Goal: Task Accomplishment & Management: Use online tool/utility

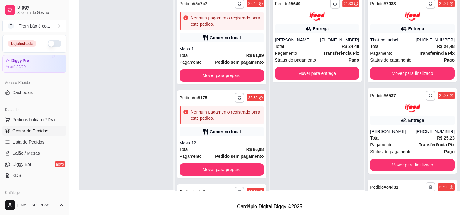
scroll to position [894, 0]
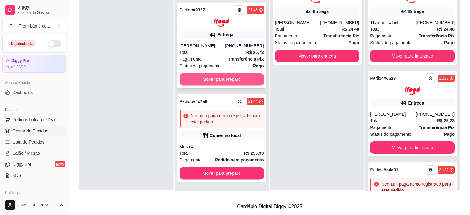
click at [194, 77] on button "Mover para preparo" at bounding box center [222, 79] width 84 height 12
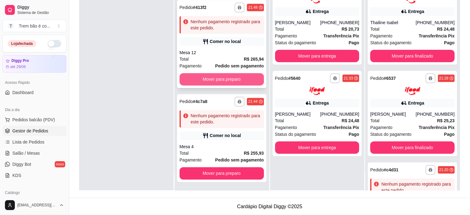
click at [204, 75] on button "Mover para preparo" at bounding box center [222, 79] width 84 height 12
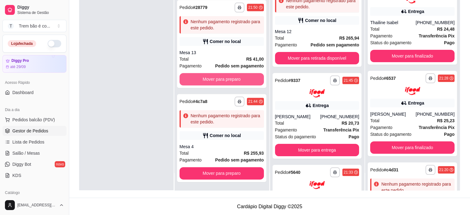
click at [215, 79] on button "Mover para preparo" at bounding box center [222, 79] width 84 height 12
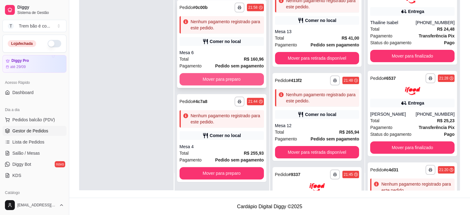
click at [219, 78] on button "Mover para preparo" at bounding box center [222, 79] width 84 height 12
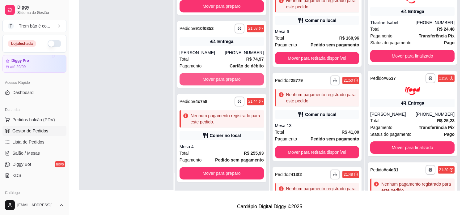
click at [219, 78] on button "Mover para preparo" at bounding box center [222, 79] width 84 height 12
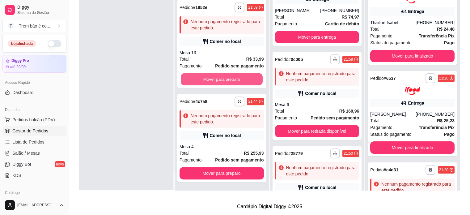
click at [219, 78] on button "Mover para preparo" at bounding box center [222, 79] width 82 height 12
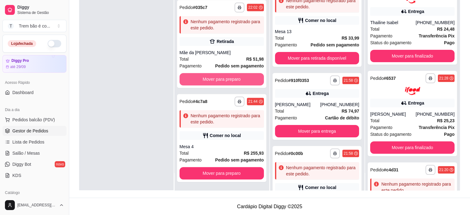
click at [219, 78] on button "Mover para preparo" at bounding box center [222, 79] width 84 height 12
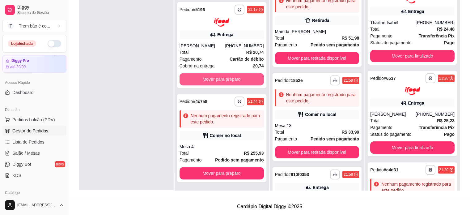
click at [219, 78] on button "Mover para preparo" at bounding box center [222, 79] width 84 height 12
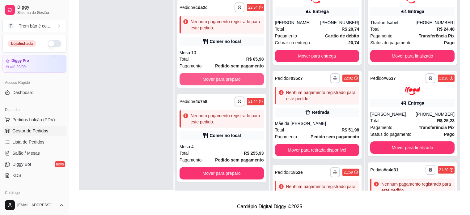
click at [219, 78] on button "Mover para preparo" at bounding box center [222, 79] width 84 height 12
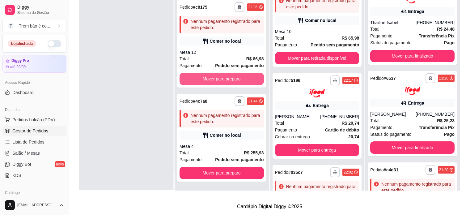
scroll to position [73, 0]
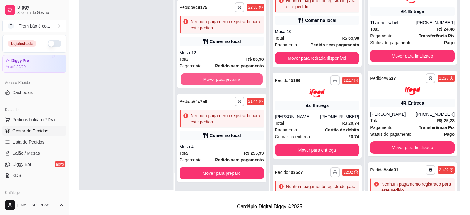
click at [219, 78] on button "Mover para preparo" at bounding box center [222, 79] width 82 height 12
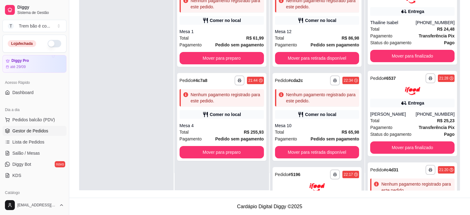
scroll to position [0, 0]
click at [216, 57] on button "Mover para preparo" at bounding box center [222, 58] width 84 height 12
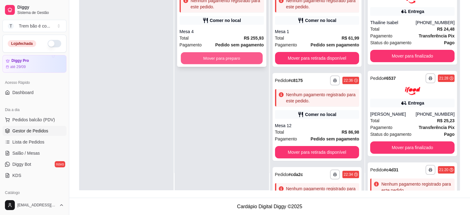
click at [223, 60] on button "Mover para preparo" at bounding box center [222, 58] width 82 height 12
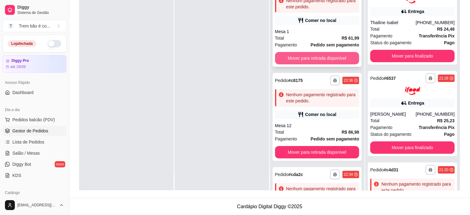
click at [303, 60] on button "Mover para retirada disponível" at bounding box center [317, 58] width 84 height 12
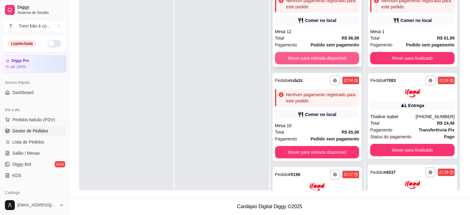
click at [311, 61] on button "Mover para retirada disponível" at bounding box center [317, 58] width 84 height 12
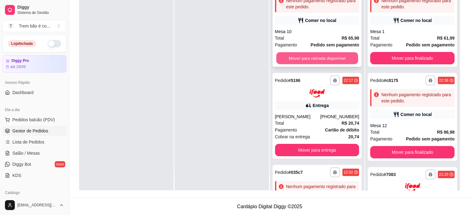
click at [311, 61] on button "Mover para retirada disponível" at bounding box center [317, 58] width 82 height 12
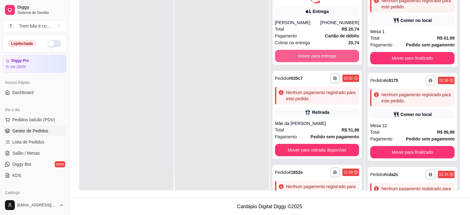
click at [311, 61] on button "Mover para entrega" at bounding box center [317, 56] width 84 height 12
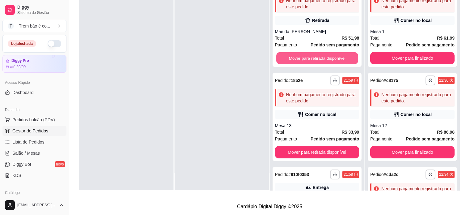
click at [313, 58] on button "Mover para retirada disponível" at bounding box center [317, 58] width 82 height 12
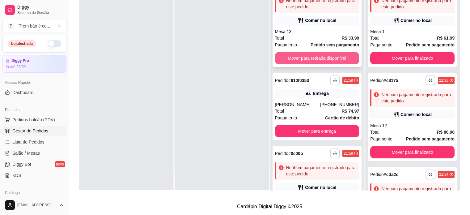
click at [314, 58] on button "Mover para retirada disponível" at bounding box center [317, 58] width 84 height 12
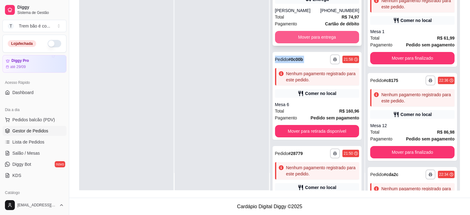
drag, startPoint x: 316, startPoint y: 58, endPoint x: 313, endPoint y: 37, distance: 21.9
click at [313, 37] on div "**********" at bounding box center [317, 82] width 94 height 215
click at [313, 37] on button "Mover para entrega" at bounding box center [317, 37] width 84 height 12
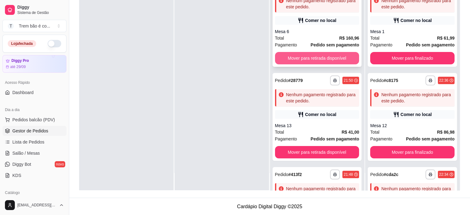
click at [302, 62] on button "Mover para retirada disponível" at bounding box center [317, 58] width 84 height 12
click at [303, 57] on button "Mover para retirada disponível" at bounding box center [317, 58] width 84 height 12
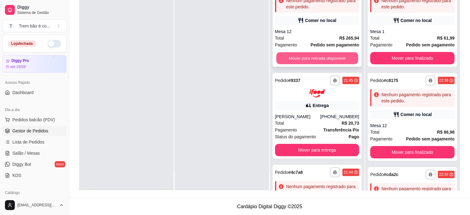
click at [306, 57] on button "Mover para retirada disponível" at bounding box center [317, 58] width 82 height 12
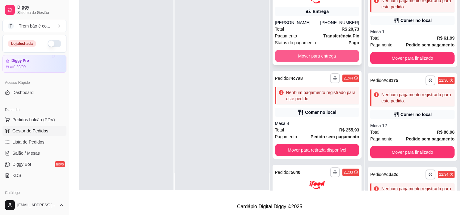
click at [309, 59] on button "Mover para entrega" at bounding box center [317, 56] width 84 height 12
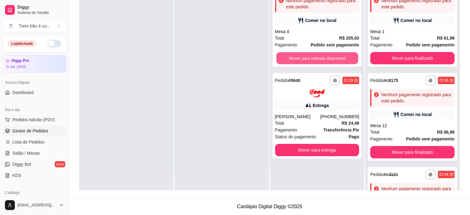
click at [317, 58] on button "Mover para retirada disponível" at bounding box center [317, 58] width 82 height 12
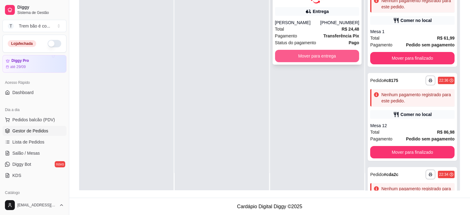
click at [317, 55] on button "Mover para entrega" at bounding box center [317, 56] width 84 height 12
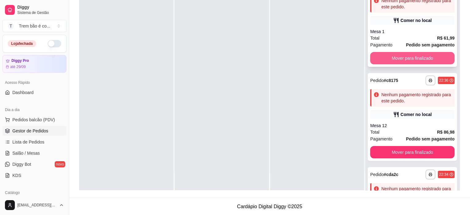
click at [389, 60] on button "Mover para finalizado" at bounding box center [413, 58] width 84 height 12
click at [393, 59] on button "Mover para finalizado" at bounding box center [413, 58] width 84 height 12
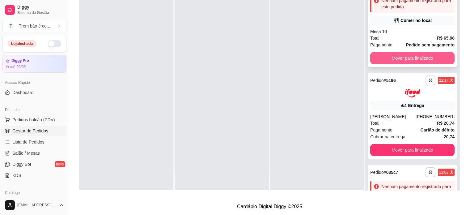
click at [393, 59] on button "Mover para finalizado" at bounding box center [413, 58] width 84 height 12
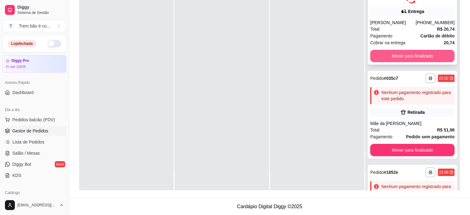
click at [395, 58] on button "Mover para finalizado" at bounding box center [413, 56] width 84 height 12
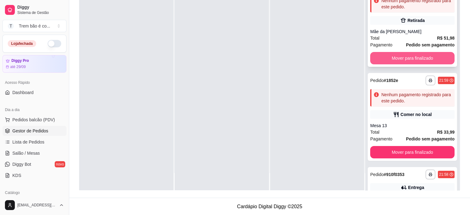
click at [396, 58] on button "Mover para finalizado" at bounding box center [413, 58] width 84 height 12
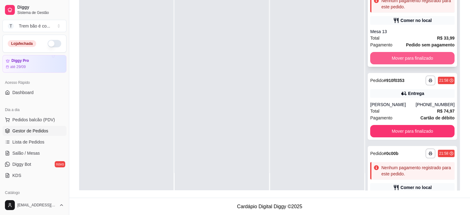
click at [397, 58] on button "Mover para finalizado" at bounding box center [413, 58] width 84 height 12
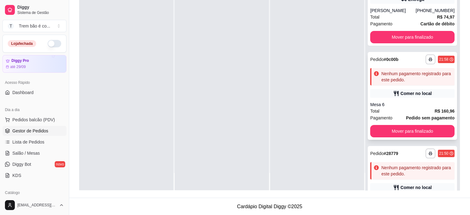
click at [397, 58] on div "**********" at bounding box center [413, 59] width 84 height 10
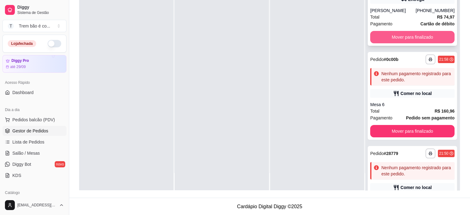
click at [400, 37] on button "Mover para finalizado" at bounding box center [413, 37] width 84 height 12
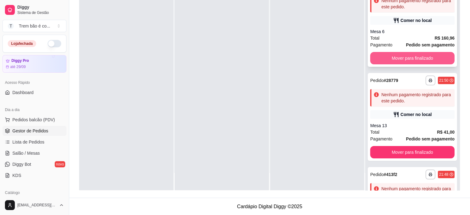
click at [401, 60] on button "Mover para finalizado" at bounding box center [413, 58] width 84 height 12
click at [403, 59] on button "Mover para finalizado" at bounding box center [413, 58] width 84 height 12
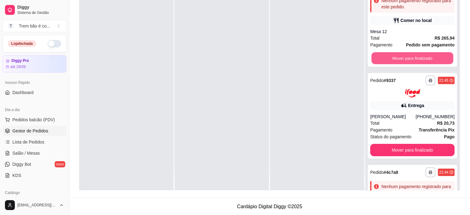
click at [403, 59] on button "Mover para finalizado" at bounding box center [413, 58] width 82 height 12
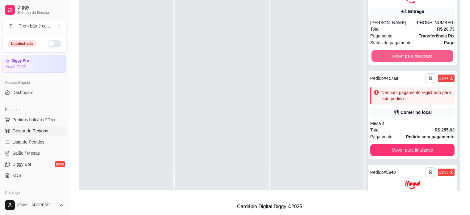
click at [403, 59] on button "Mover para finalizado" at bounding box center [413, 56] width 82 height 12
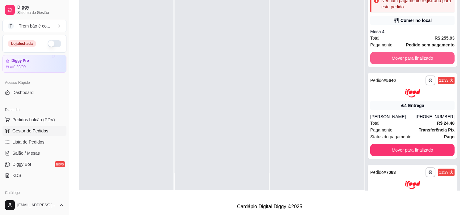
click at [403, 59] on button "Mover para finalizado" at bounding box center [413, 58] width 84 height 12
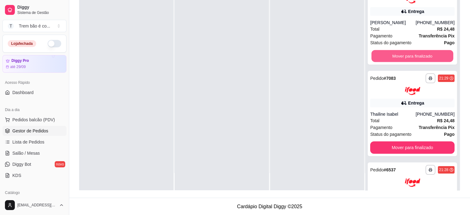
click at [403, 59] on button "Mover para finalizado" at bounding box center [413, 56] width 82 height 12
click at [403, 59] on button "Mover para finalizado" at bounding box center [413, 56] width 84 height 12
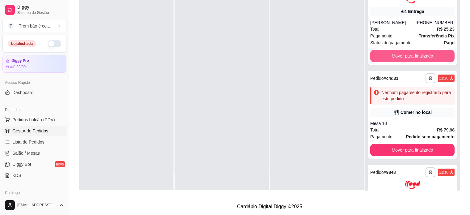
click at [403, 59] on button "Mover para finalizado" at bounding box center [413, 56] width 84 height 12
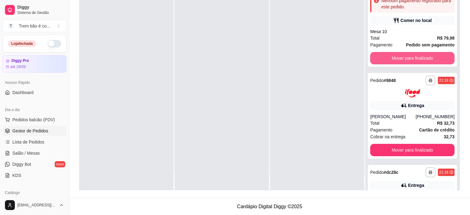
click at [403, 59] on button "Mover para finalizado" at bounding box center [413, 58] width 84 height 12
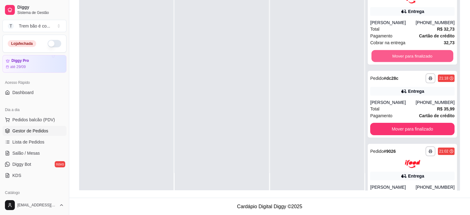
click at [403, 59] on button "Mover para finalizado" at bounding box center [413, 56] width 82 height 12
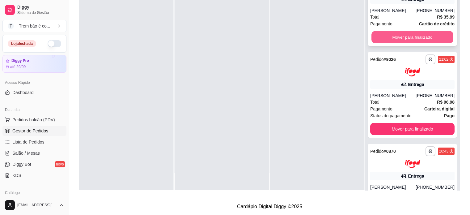
click at [405, 39] on button "Mover para finalizado" at bounding box center [413, 37] width 82 height 12
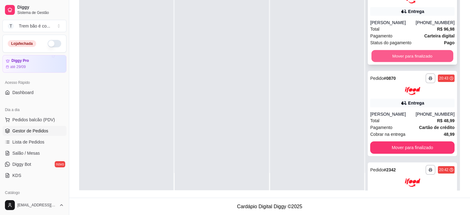
click at [402, 55] on button "Mover para finalizado" at bounding box center [413, 56] width 82 height 12
click at [402, 55] on button "Mover para finalizado" at bounding box center [413, 56] width 84 height 12
click at [402, 55] on button "Mover para finalizado" at bounding box center [413, 56] width 82 height 12
click at [402, 55] on button "Mover para finalizado" at bounding box center [413, 56] width 84 height 12
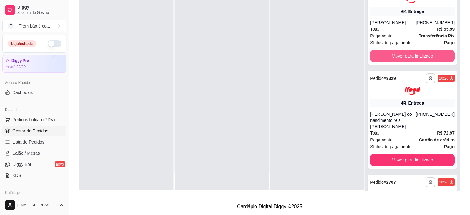
click at [402, 55] on button "Mover para finalizado" at bounding box center [413, 56] width 84 height 12
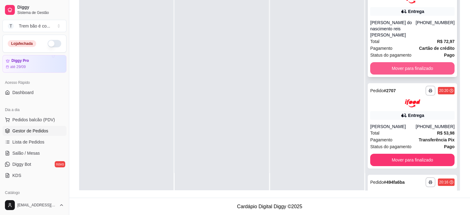
click at [400, 62] on button "Mover para finalizado" at bounding box center [413, 68] width 84 height 12
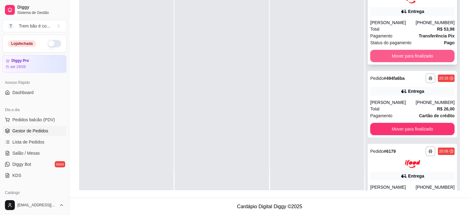
click at [401, 53] on button "Mover para finalizado" at bounding box center [413, 56] width 84 height 12
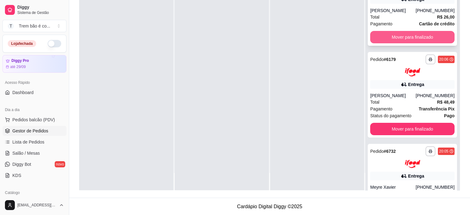
click at [404, 39] on button "Mover para finalizado" at bounding box center [413, 37] width 84 height 12
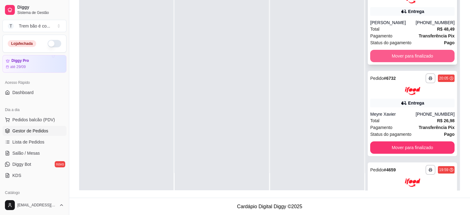
click at [403, 53] on button "Mover para finalizado" at bounding box center [413, 56] width 84 height 12
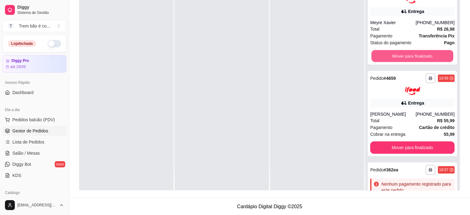
click at [403, 53] on button "Mover para finalizado" at bounding box center [413, 56] width 82 height 12
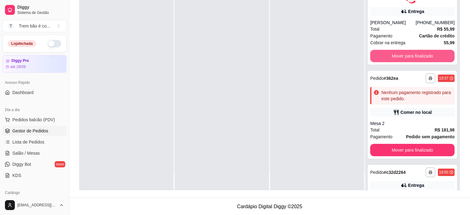
click at [403, 53] on button "Mover para finalizado" at bounding box center [413, 56] width 84 height 12
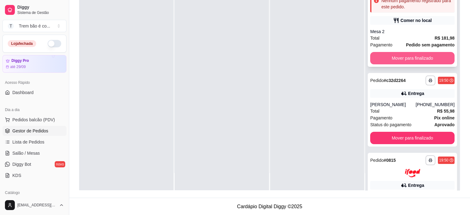
click at [402, 58] on button "Mover para finalizado" at bounding box center [413, 58] width 84 height 12
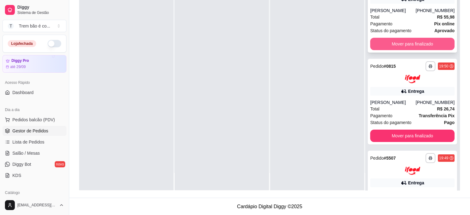
click at [397, 43] on button "Mover para finalizado" at bounding box center [413, 44] width 84 height 12
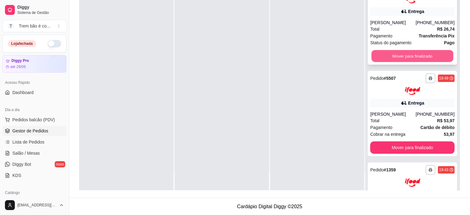
click at [397, 50] on button "Mover para finalizado" at bounding box center [413, 56] width 82 height 12
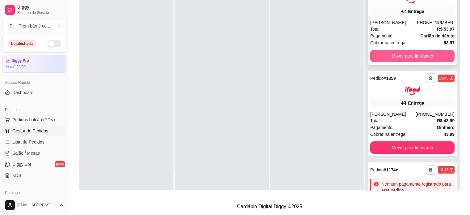
click at [396, 58] on button "Mover para finalizado" at bounding box center [413, 56] width 84 height 12
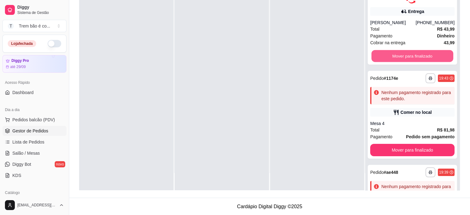
click at [396, 58] on button "Mover para finalizado" at bounding box center [413, 56] width 82 height 12
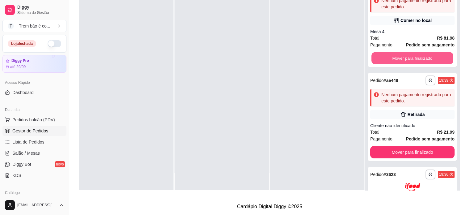
click at [396, 58] on button "Mover para finalizado" at bounding box center [413, 58] width 82 height 12
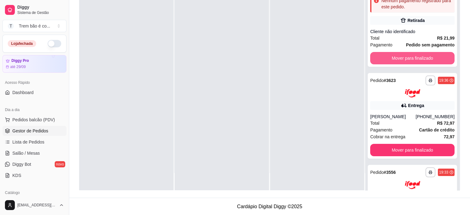
click at [396, 58] on button "Mover para finalizado" at bounding box center [413, 58] width 84 height 12
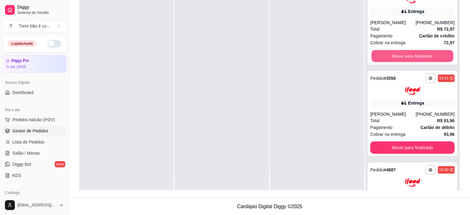
click at [396, 58] on button "Mover para finalizado" at bounding box center [413, 56] width 82 height 12
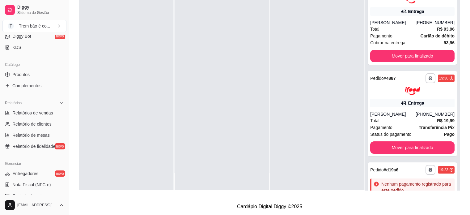
scroll to position [128, 0]
click at [34, 71] on link "Produtos" at bounding box center [34, 74] width 64 height 10
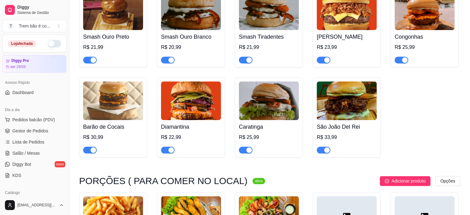
scroll to position [674, 0]
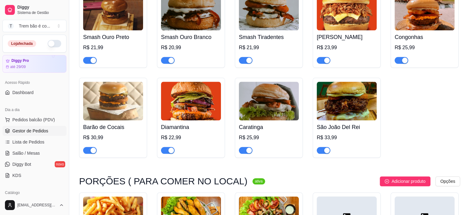
click at [24, 132] on span "Gestor de Pedidos" at bounding box center [30, 131] width 36 height 6
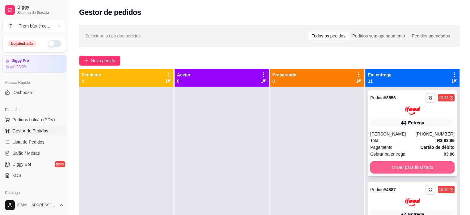
click at [388, 164] on button "Mover para finalizado" at bounding box center [413, 167] width 84 height 12
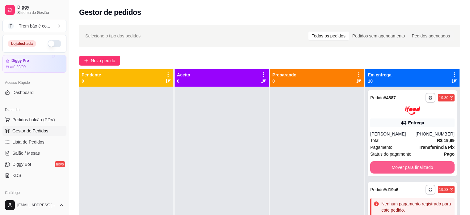
click at [391, 164] on button "Mover para finalizado" at bounding box center [413, 167] width 84 height 12
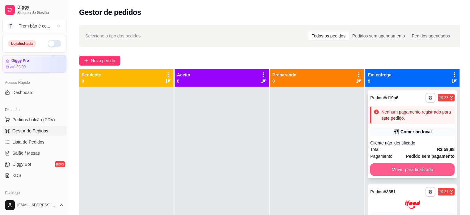
click at [388, 170] on button "Mover para finalizado" at bounding box center [413, 169] width 84 height 12
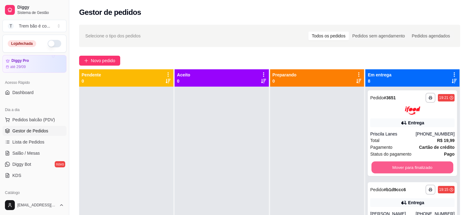
click at [388, 170] on button "Mover para finalizado" at bounding box center [413, 167] width 82 height 12
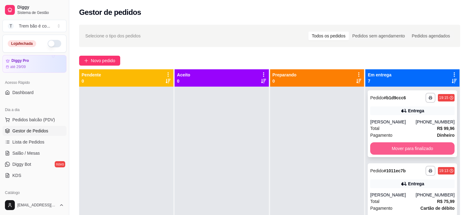
click at [394, 148] on button "Mover para finalizado" at bounding box center [413, 148] width 84 height 12
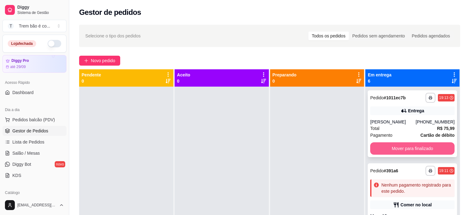
click at [397, 155] on button "Mover para finalizado" at bounding box center [413, 148] width 84 height 12
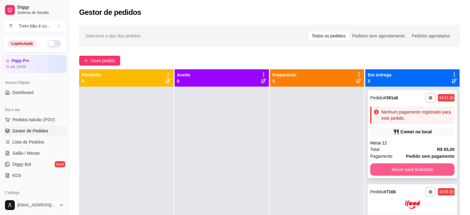
click at [397, 167] on button "Mover para finalizado" at bounding box center [413, 169] width 84 height 12
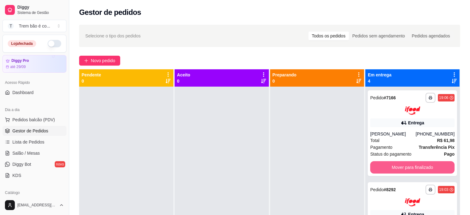
click at [397, 167] on button "Mover para finalizado" at bounding box center [413, 167] width 84 height 12
click at [397, 167] on button "Mover para finalizado" at bounding box center [413, 167] width 82 height 12
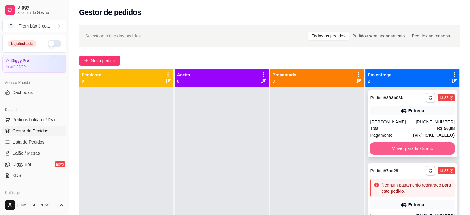
click at [396, 144] on button "Mover para finalizado" at bounding box center [413, 148] width 84 height 12
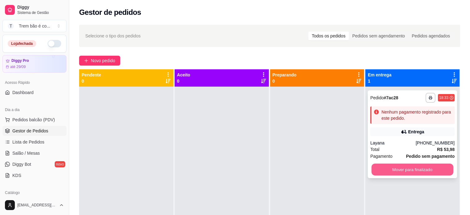
click at [395, 169] on button "Mover para finalizado" at bounding box center [413, 170] width 82 height 12
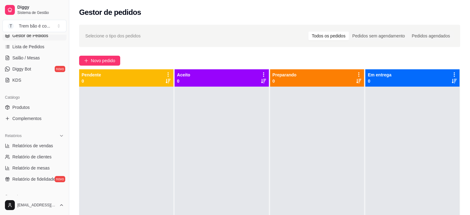
scroll to position [101, 0]
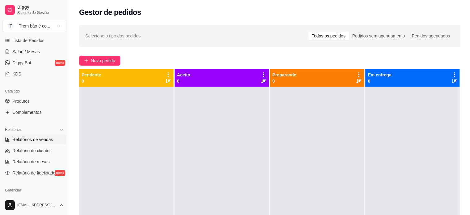
click at [38, 144] on link "Relatórios de vendas" at bounding box center [34, 140] width 64 height 10
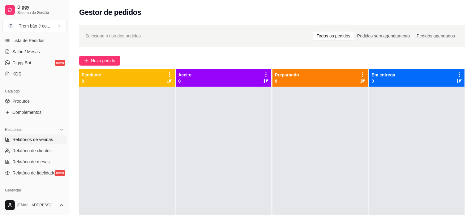
select select "ALL"
select select "0"
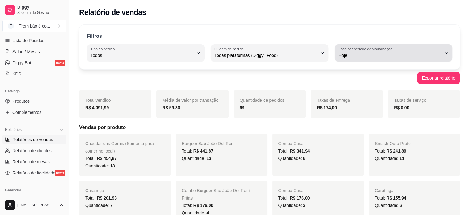
click at [375, 52] on div "Hoje" at bounding box center [390, 53] width 103 height 12
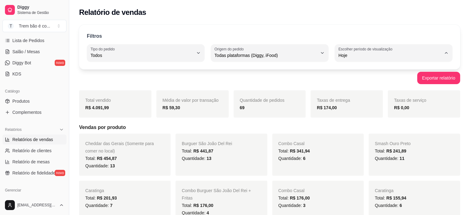
click at [354, 135] on li "Customizado" at bounding box center [394, 131] width 108 height 10
type input "-1"
select select "-1"
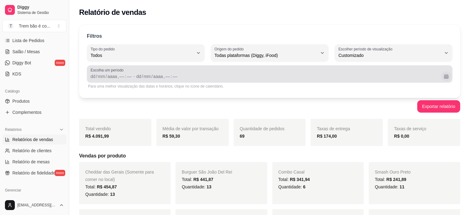
click at [447, 76] on button "Calendário" at bounding box center [447, 76] width 10 height 10
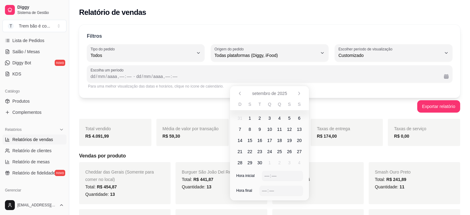
click at [290, 120] on span "5" at bounding box center [289, 118] width 2 height 6
click at [266, 177] on div "––" at bounding box center [267, 176] width 6 height 6
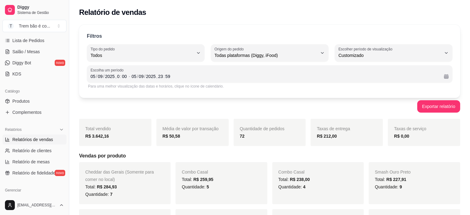
click at [319, 33] on div "Filtros" at bounding box center [270, 36] width 366 height 8
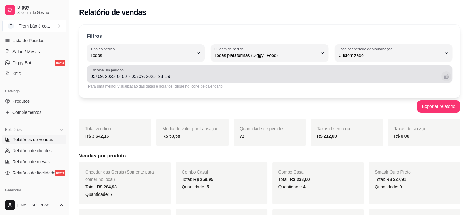
click at [448, 74] on button "Calendário" at bounding box center [447, 76] width 10 height 10
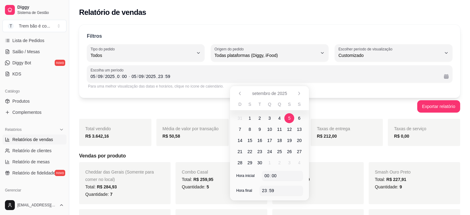
click at [241, 131] on span "7" at bounding box center [240, 129] width 2 height 6
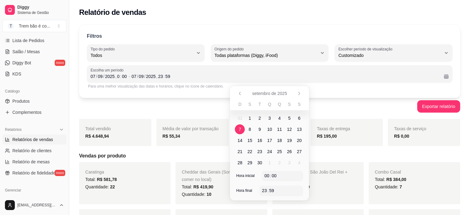
click at [242, 117] on span "31" at bounding box center [240, 118] width 10 height 10
click at [242, 95] on button "Anterior" at bounding box center [240, 93] width 10 height 10
click at [238, 171] on span "31" at bounding box center [240, 174] width 10 height 10
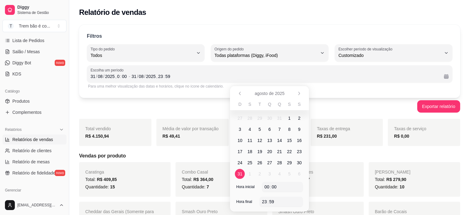
click at [335, 106] on div "Exportar relatório" at bounding box center [269, 106] width 381 height 12
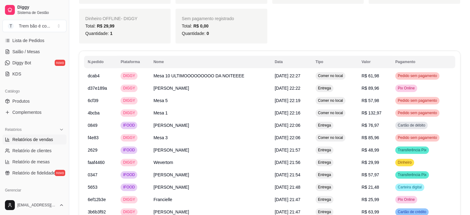
scroll to position [829, 0]
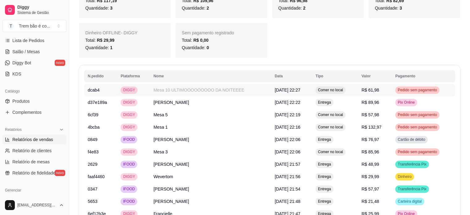
click at [244, 84] on td "Mesa 10 ULTIMOOOOOOOOO DA NOITEEEE" at bounding box center [210, 90] width 121 height 12
click at [32, 102] on link "Produtos" at bounding box center [34, 101] width 64 height 10
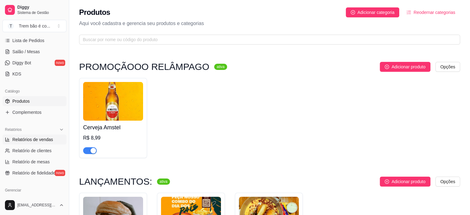
click at [40, 139] on span "Relatórios de vendas" at bounding box center [32, 139] width 41 height 6
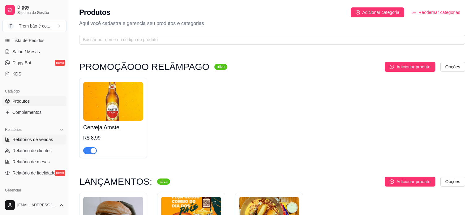
select select "ALL"
select select "0"
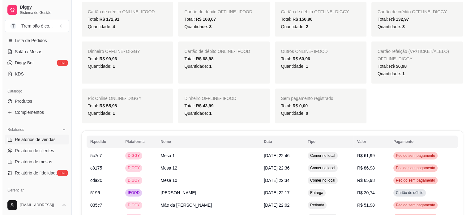
scroll to position [806, 0]
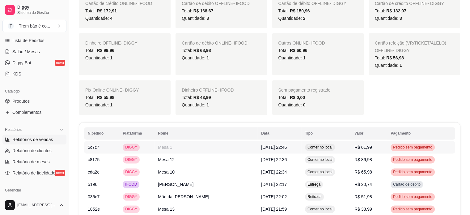
click at [273, 141] on td "[DATE] 22:46" at bounding box center [280, 147] width 44 height 12
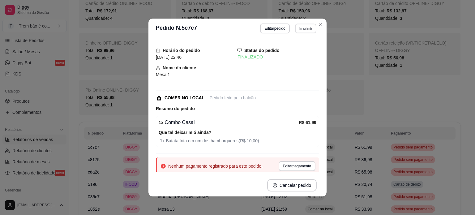
click at [301, 31] on button "Imprimir" at bounding box center [305, 29] width 21 height 10
click at [299, 49] on button "IMPRESSORA" at bounding box center [292, 50] width 43 height 10
